Goal: Find contact information: Find contact information

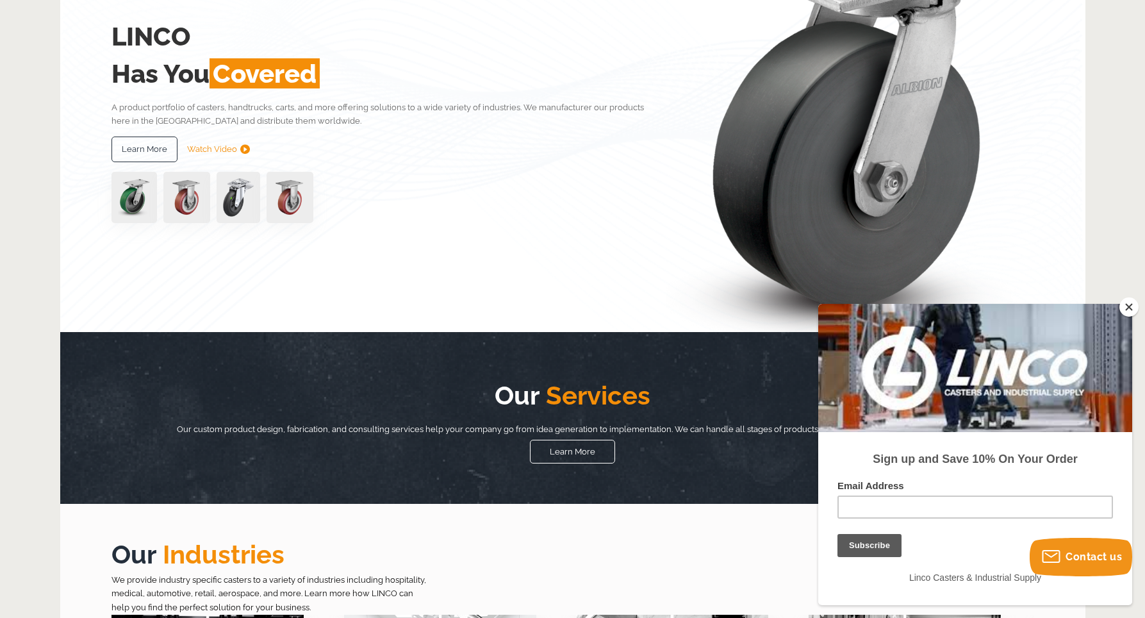
scroll to position [202, 0]
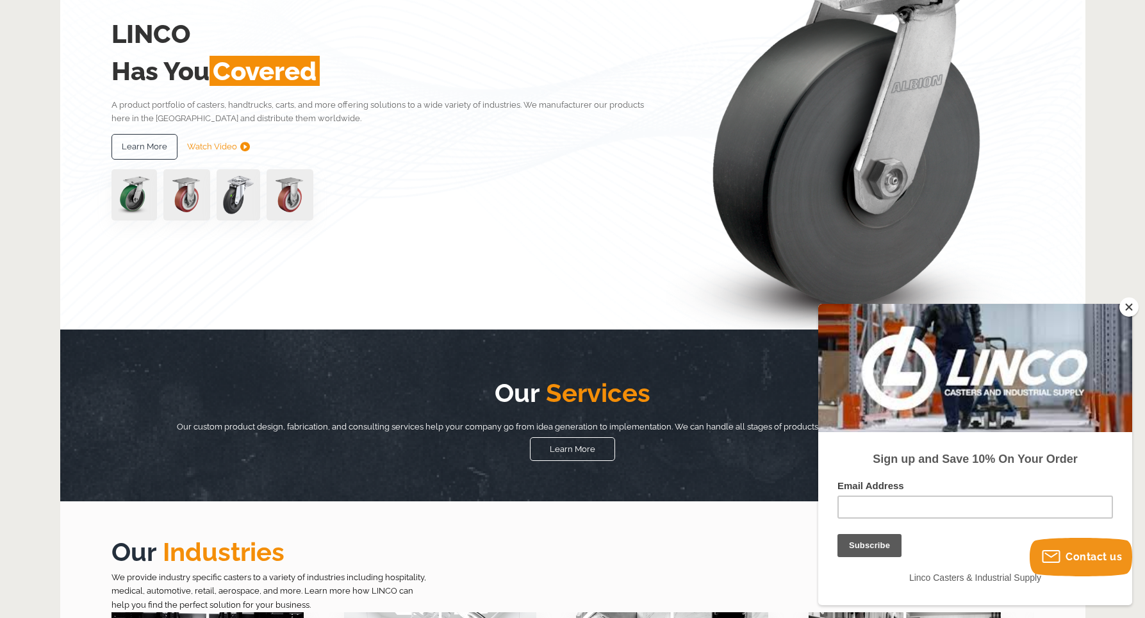
click at [1131, 304] on button "Close" at bounding box center [1128, 306] width 19 height 19
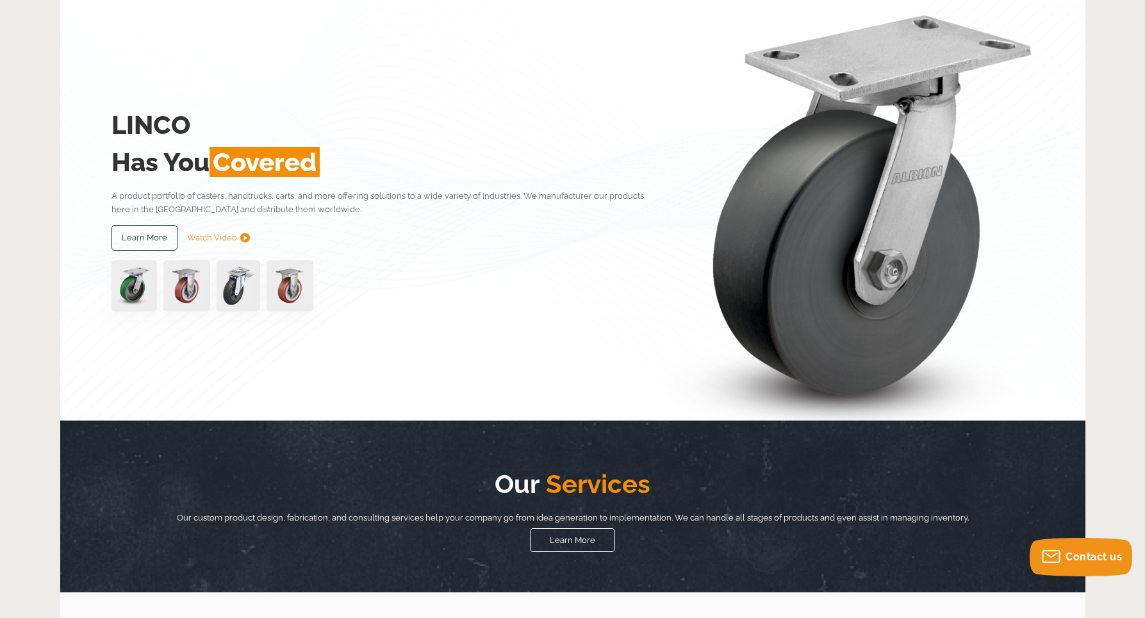
scroll to position [0, 0]
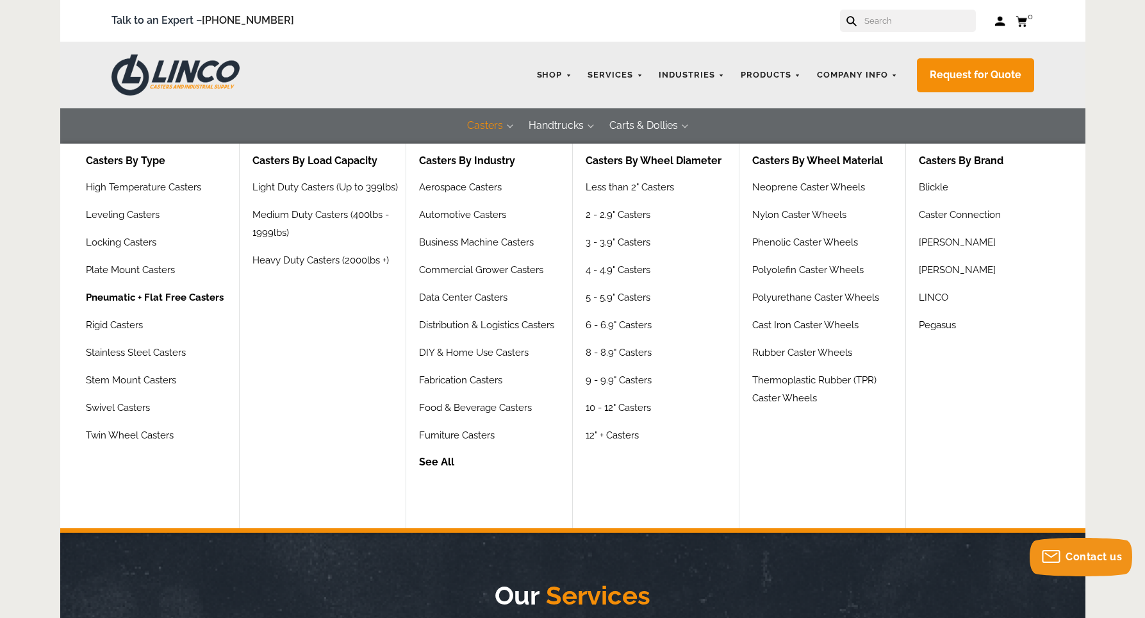
click at [199, 299] on link "Pneumatic + Flat Free Casters" at bounding box center [155, 302] width 138 height 28
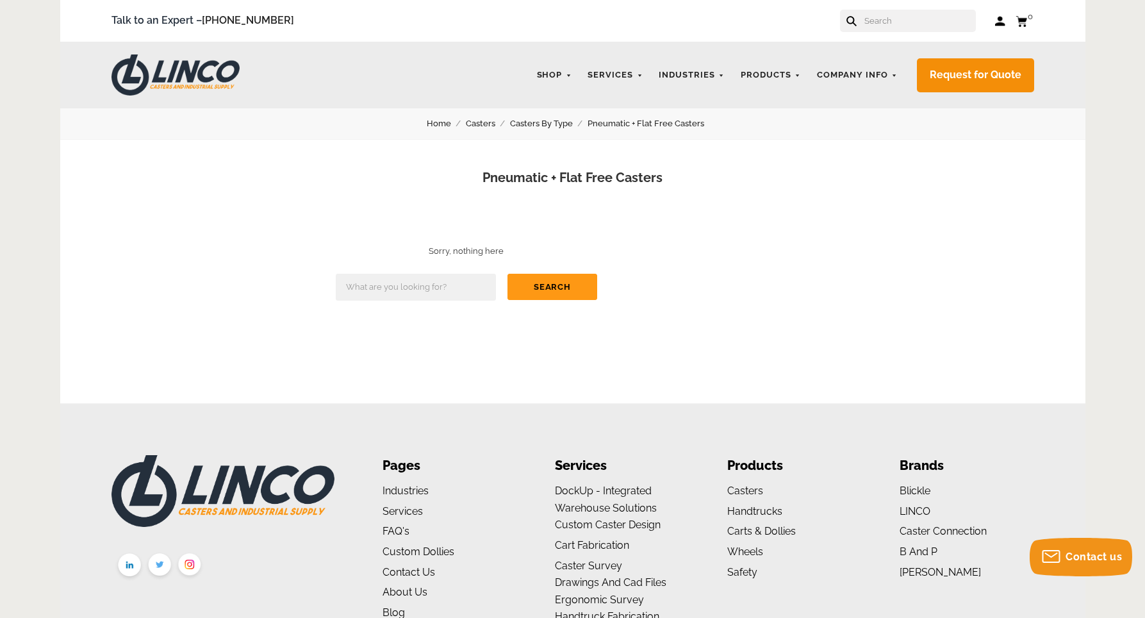
click at [559, 287] on button "Search" at bounding box center [552, 287] width 90 height 26
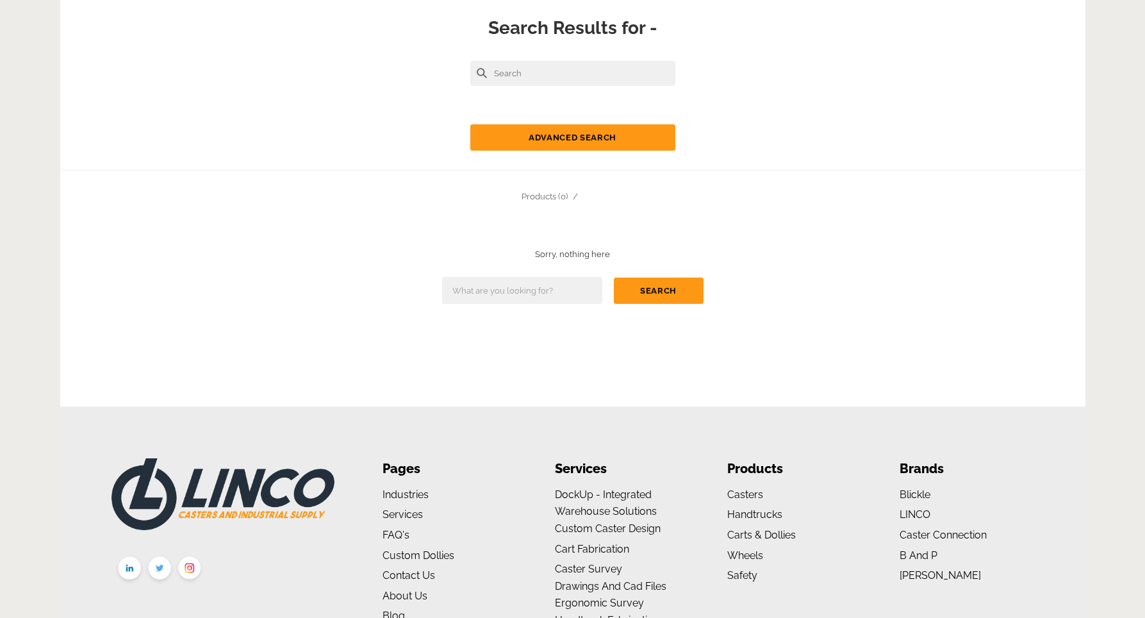
scroll to position [137, 0]
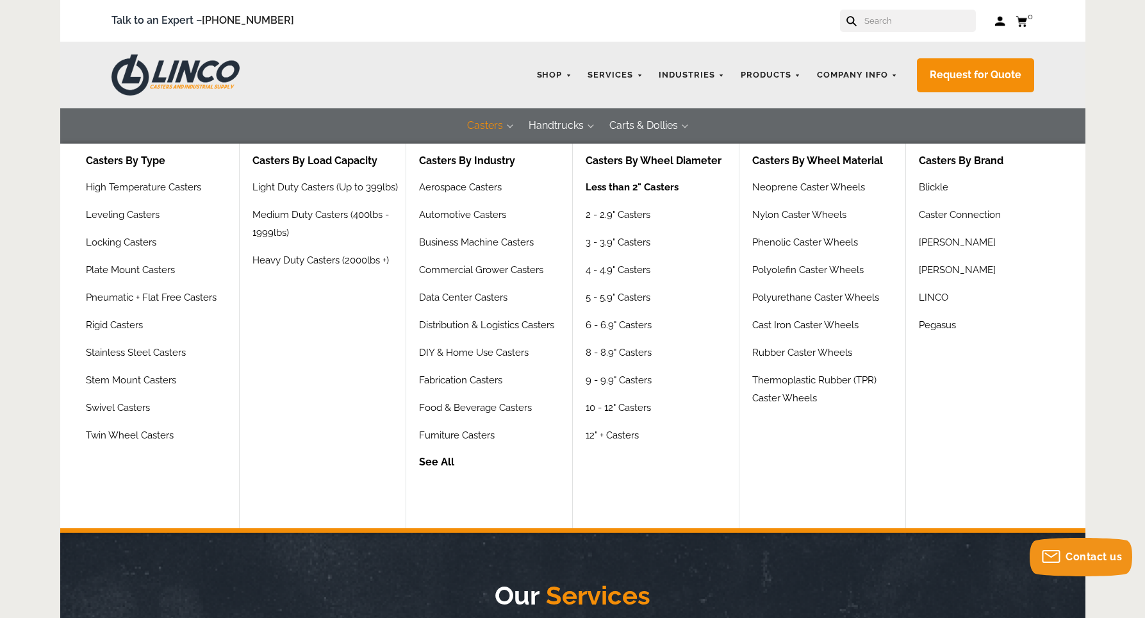
click at [625, 189] on link "Less than 2" Casters" at bounding box center [632, 192] width 93 height 28
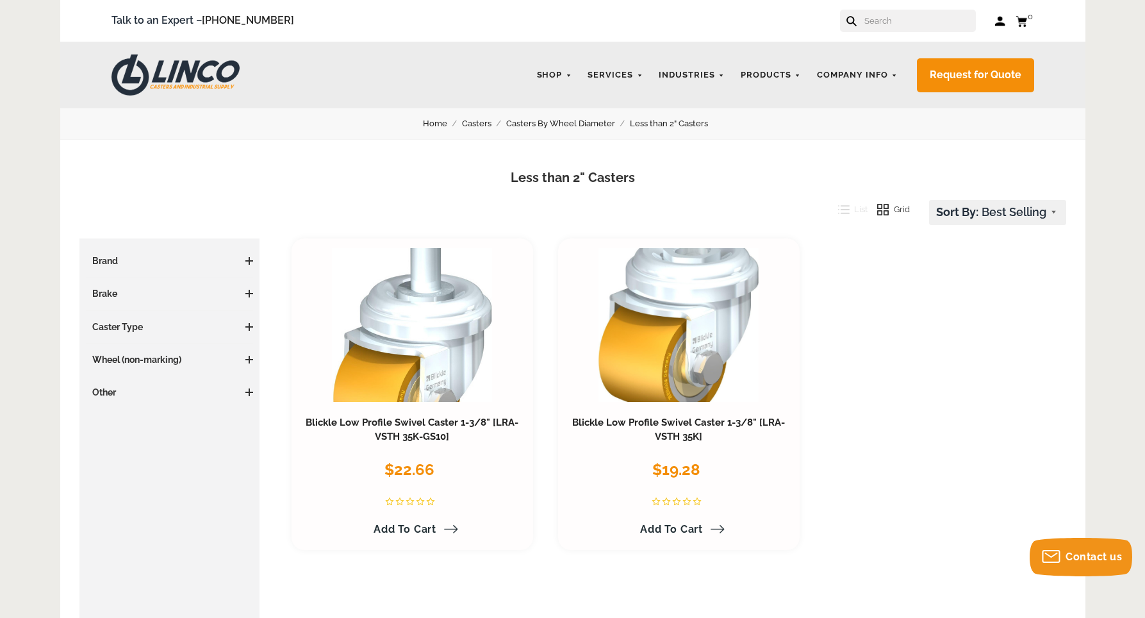
click at [249, 263] on span at bounding box center [249, 261] width 1 height 8
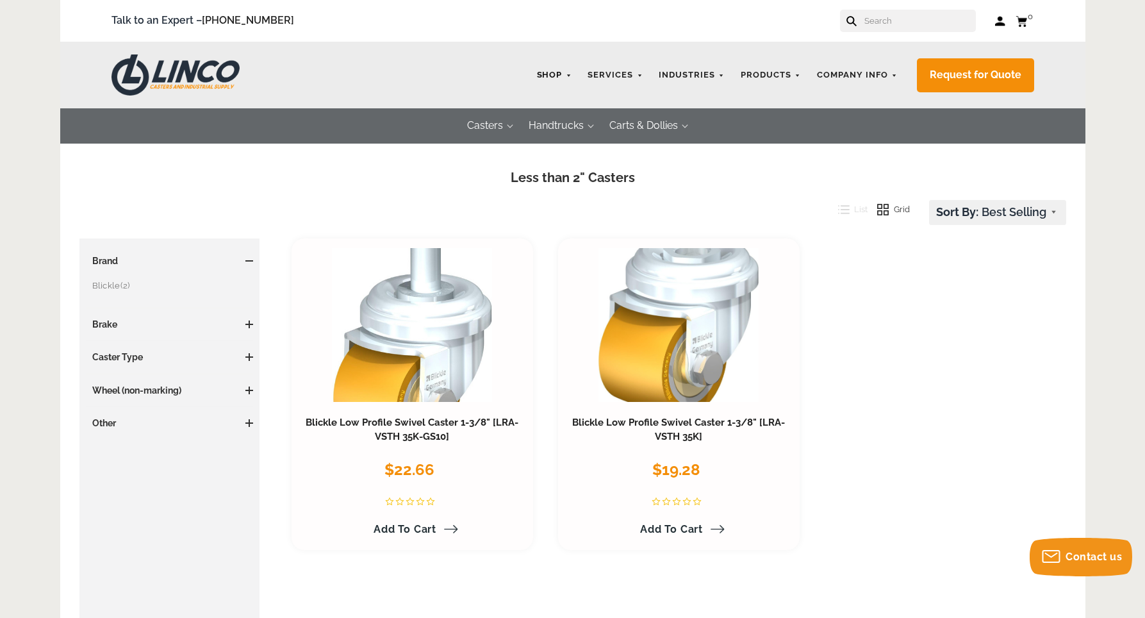
click at [564, 72] on link "Shop" at bounding box center [554, 75] width 48 height 25
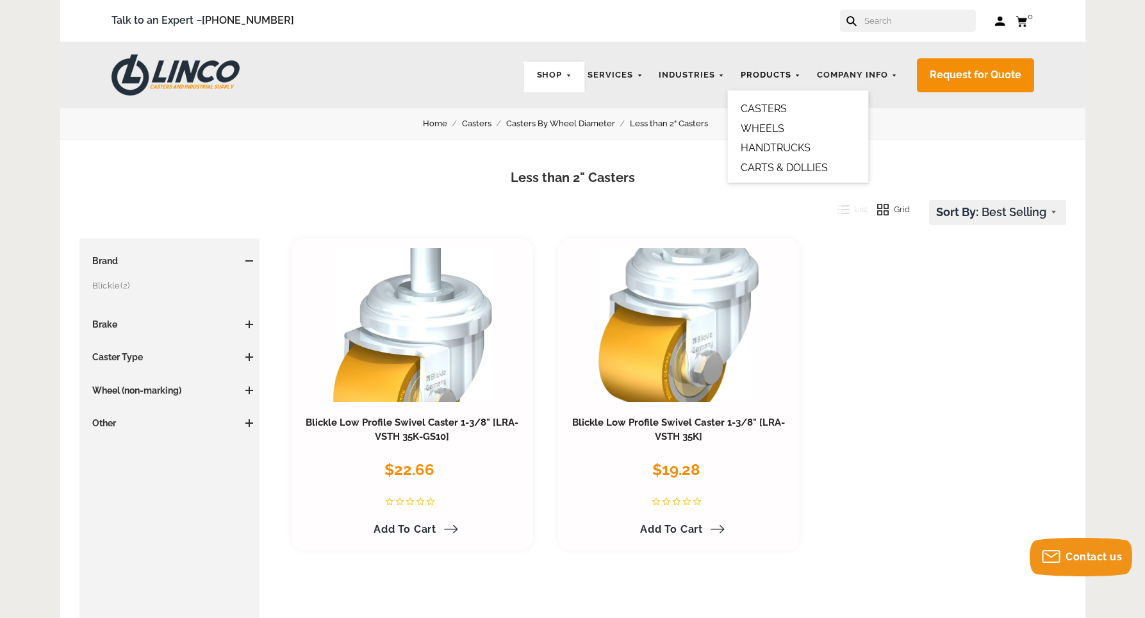
click at [793, 74] on link "Products" at bounding box center [770, 75] width 73 height 25
click at [780, 126] on link "WHEELS" at bounding box center [763, 128] width 44 height 12
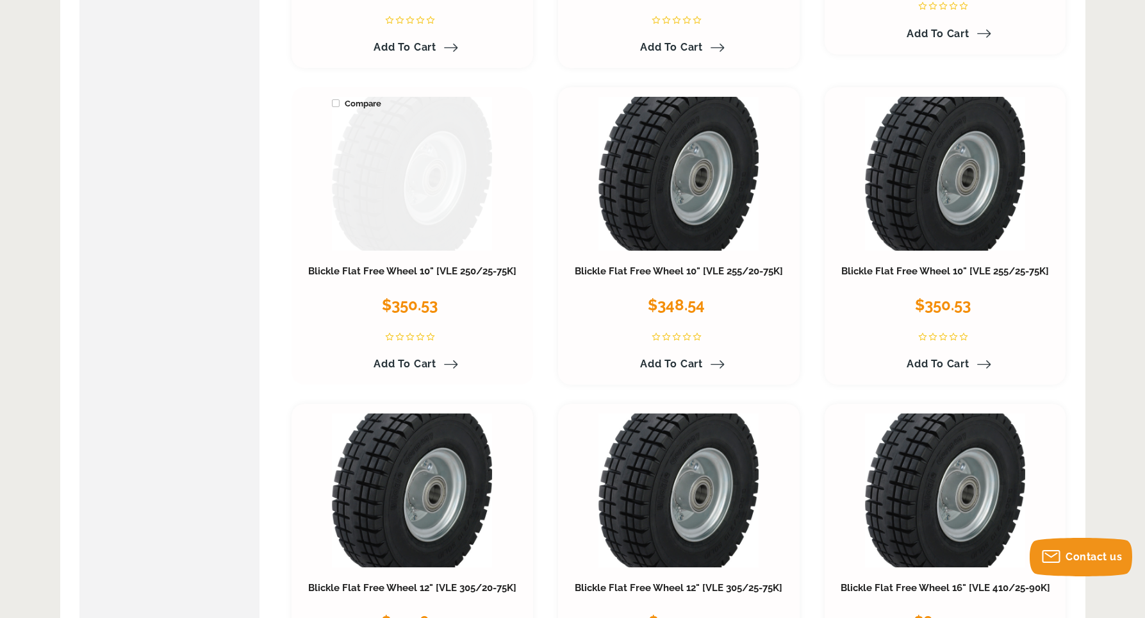
scroll to position [5935, 0]
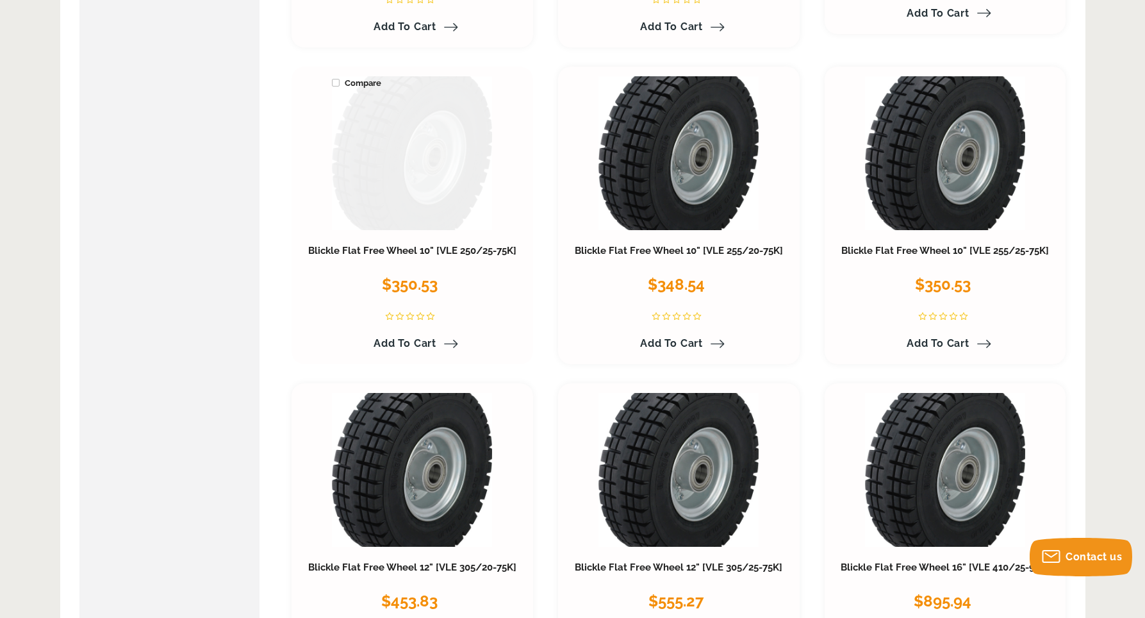
click at [415, 171] on link at bounding box center [412, 153] width 160 height 154
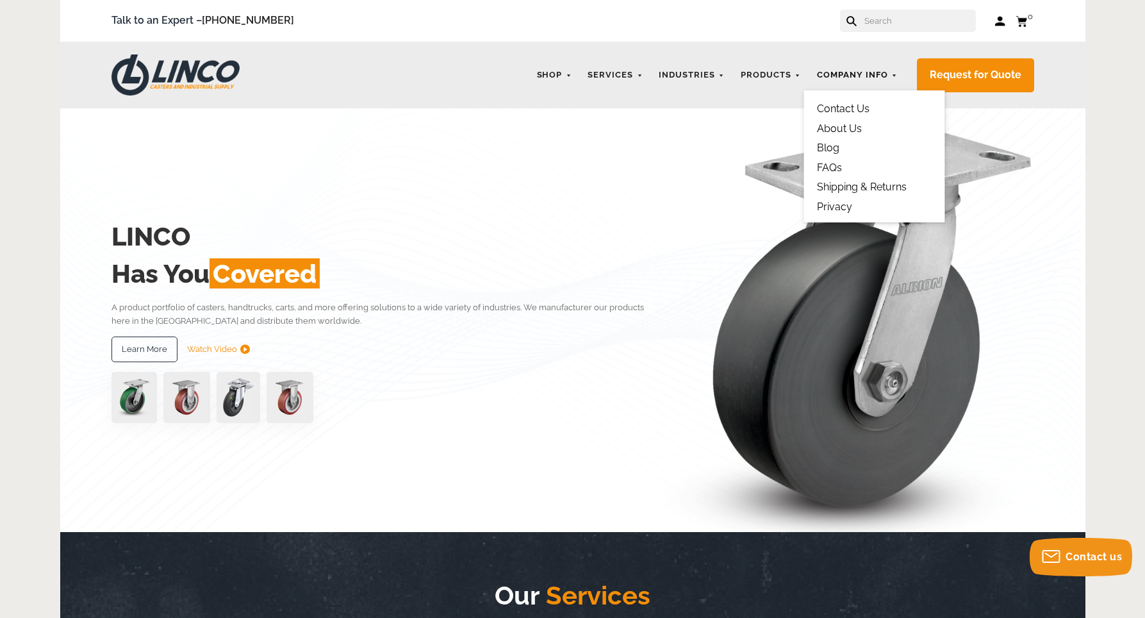
click at [871, 74] on link "Company Info" at bounding box center [857, 75] width 94 height 25
click at [855, 105] on link "Contact Us" at bounding box center [843, 109] width 53 height 12
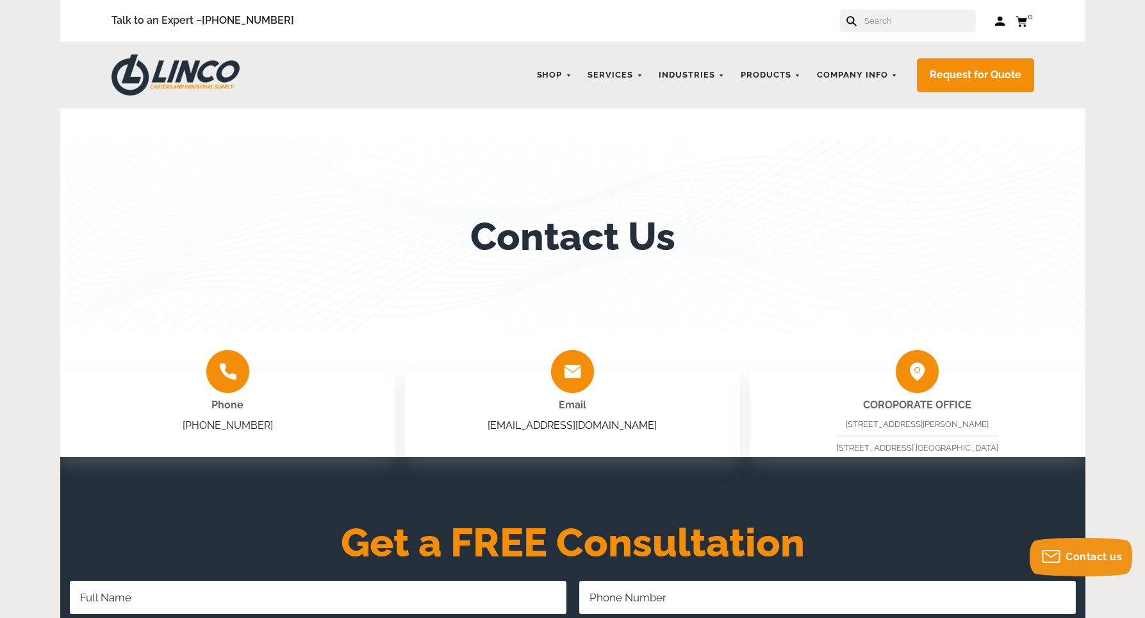
click at [577, 423] on link "sales@shoplinco.com" at bounding box center [572, 425] width 169 height 12
